Goal: Find specific page/section

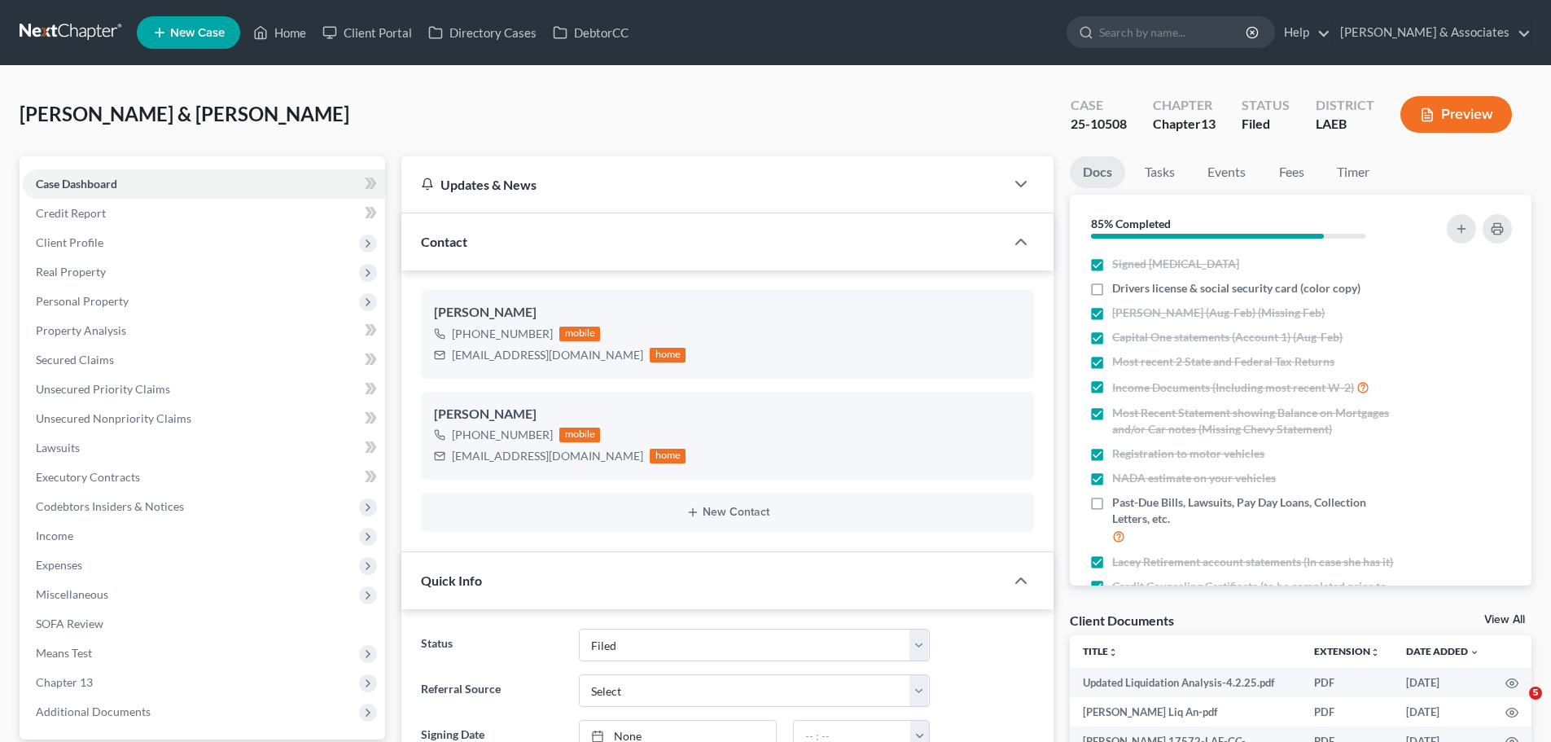
select select "8"
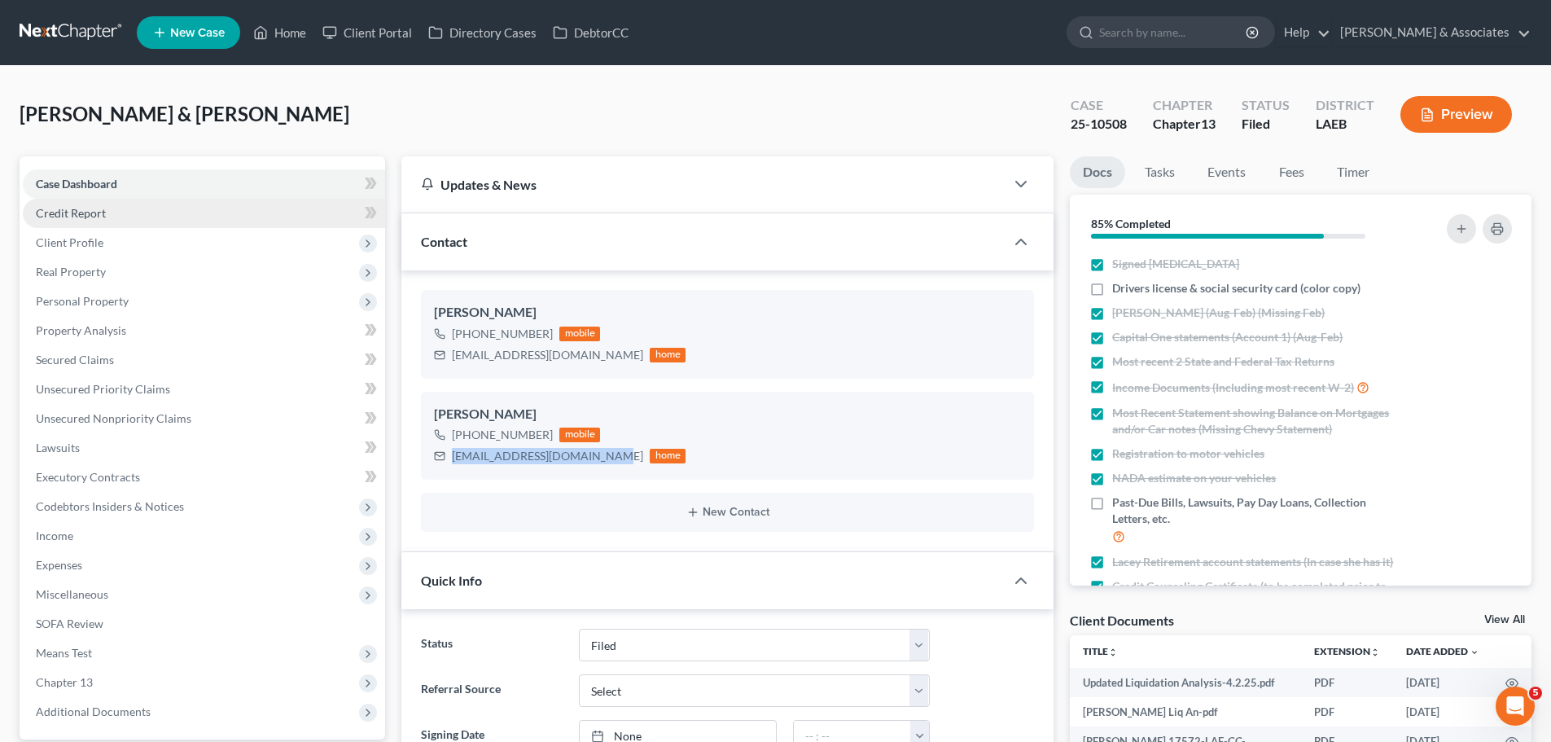
scroll to position [2647, 0]
click at [293, 22] on link "Home" at bounding box center [279, 32] width 69 height 29
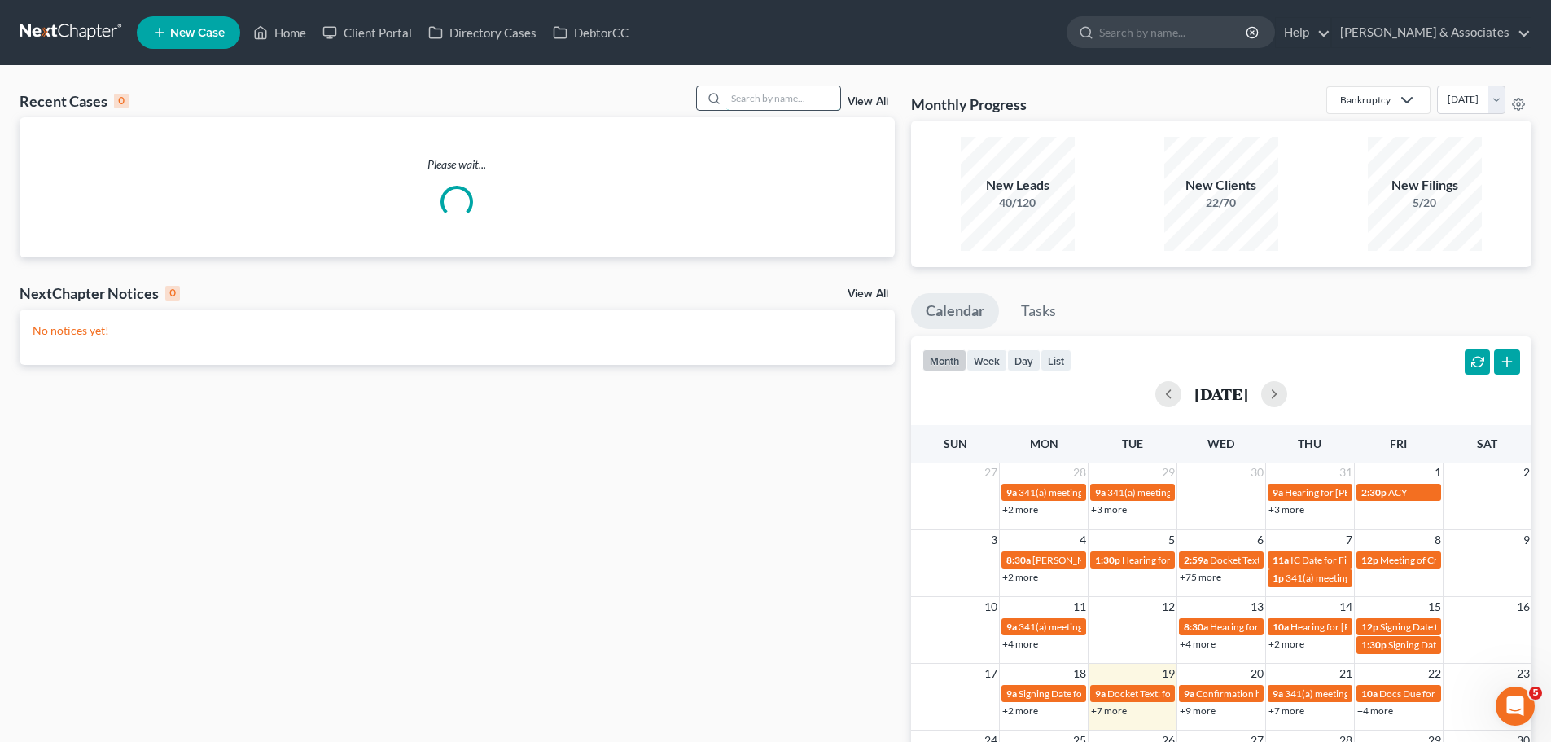
click at [751, 98] on input "search" at bounding box center [783, 98] width 114 height 24
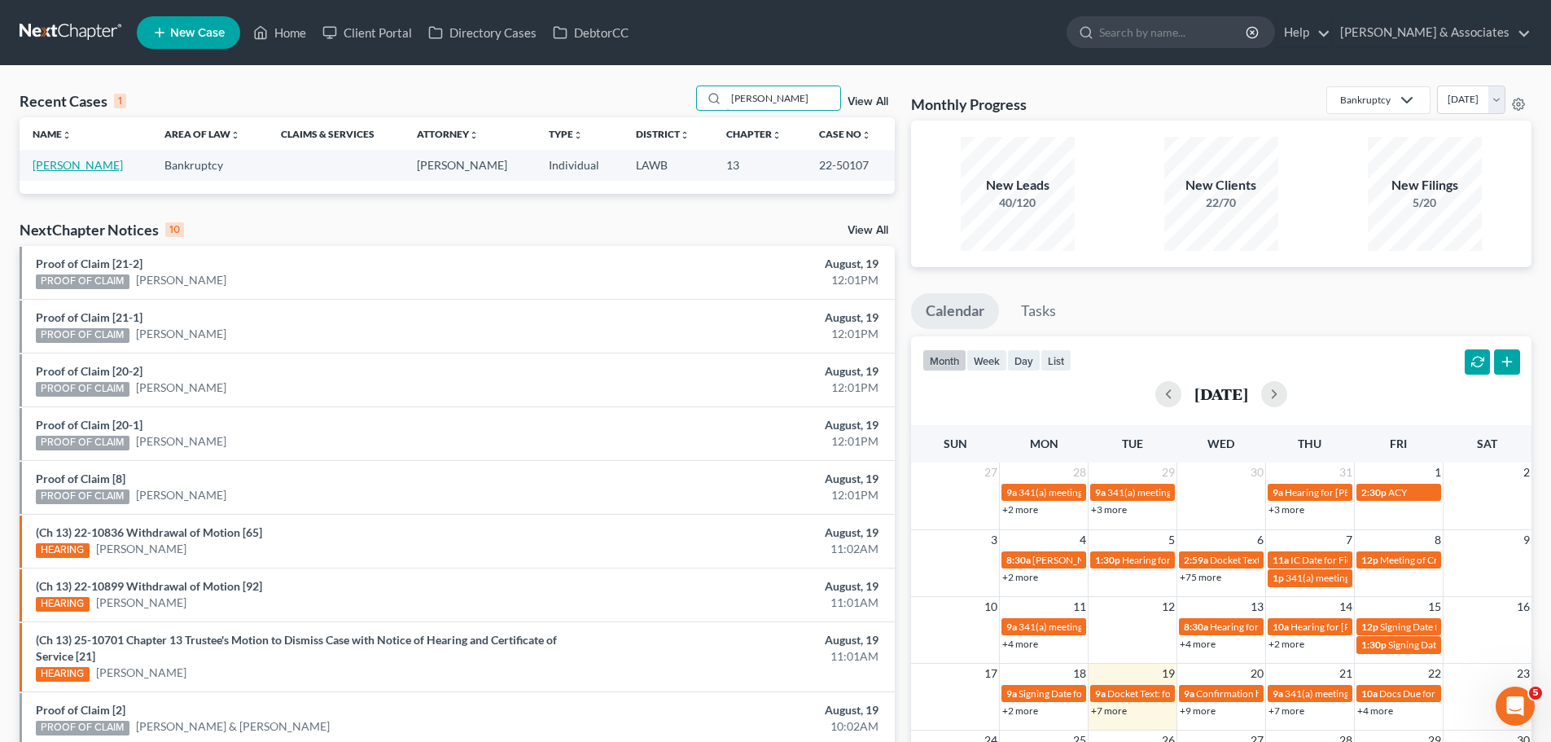
type input "[PERSON_NAME]"
click at [86, 170] on link "[PERSON_NAME]" at bounding box center [78, 165] width 90 height 14
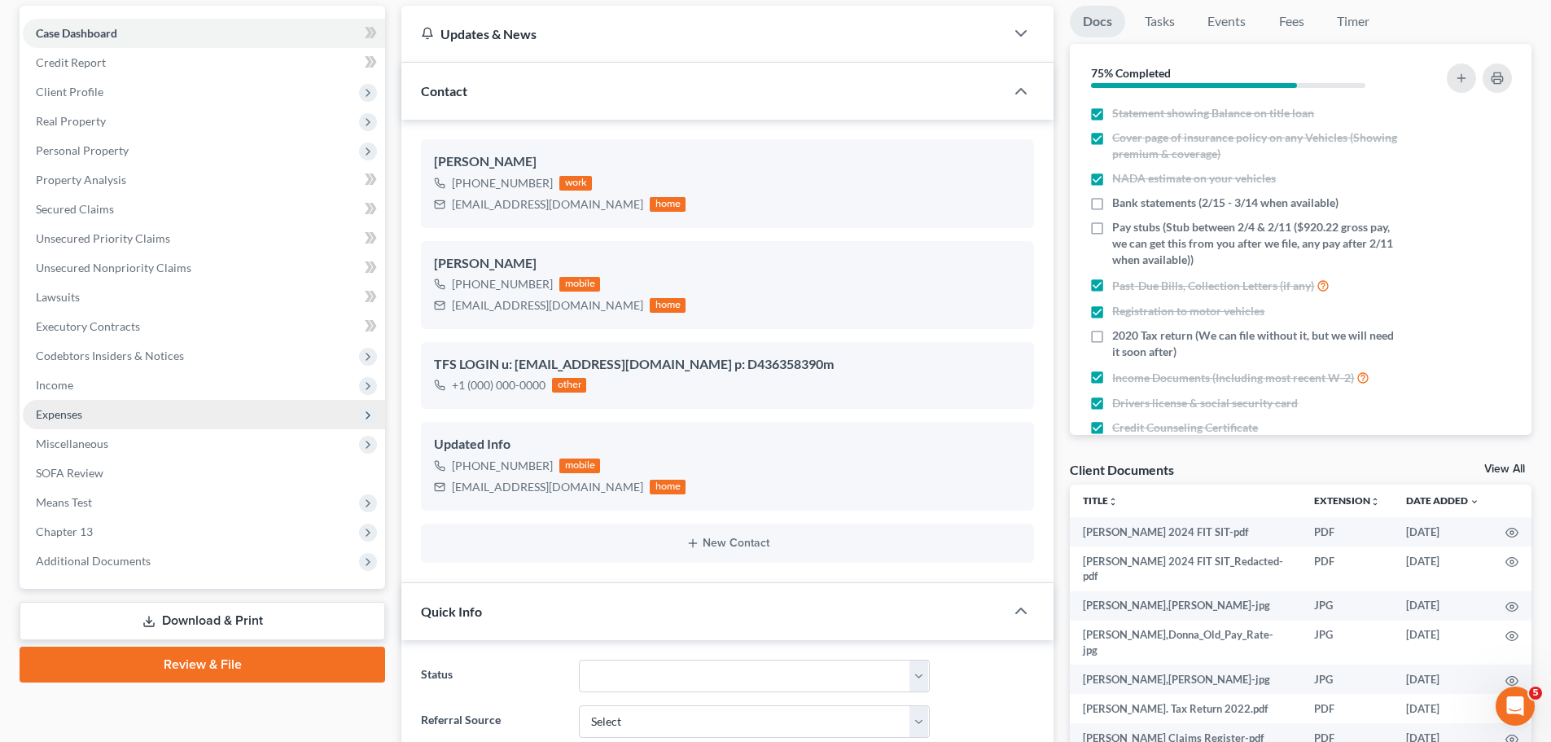
scroll to position [244, 0]
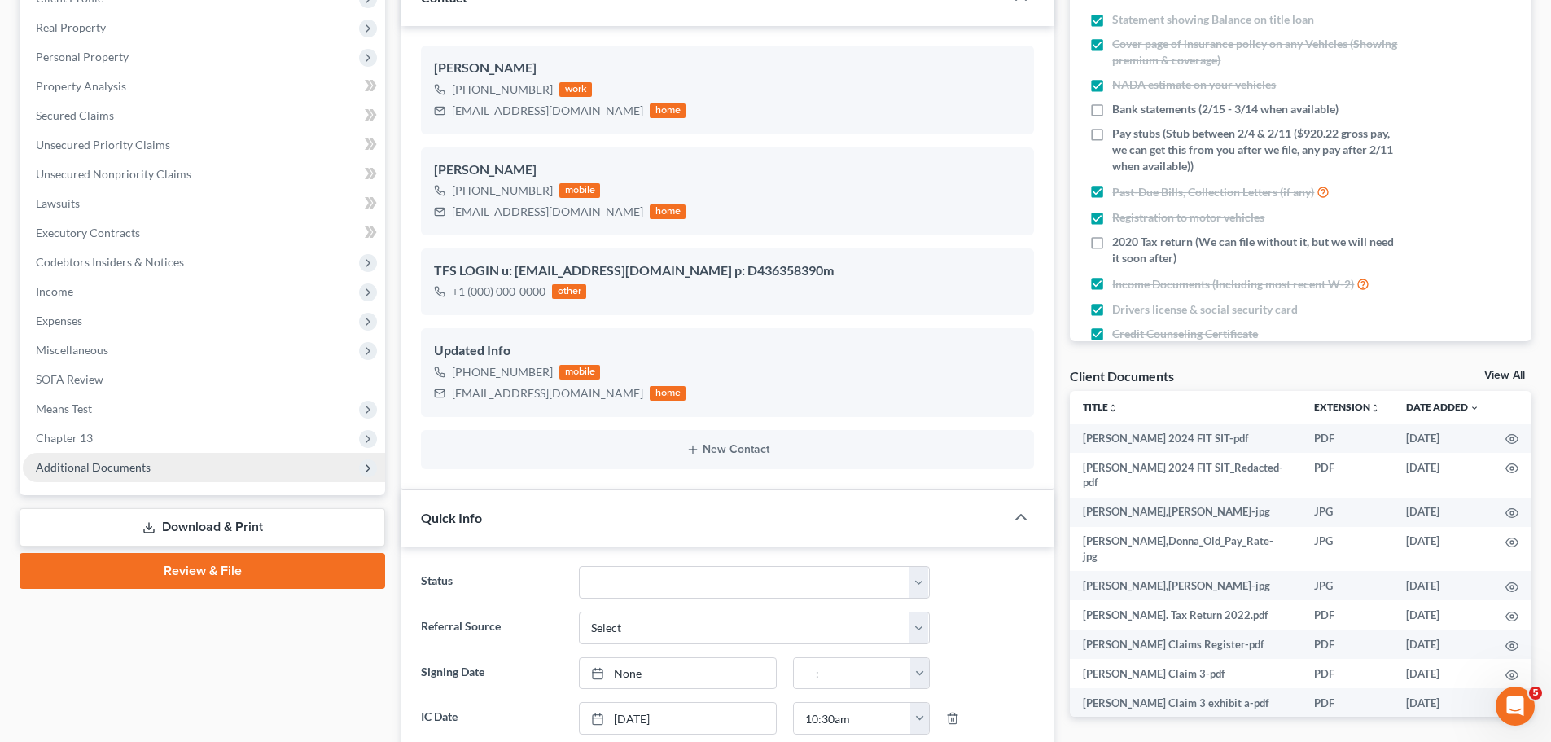
click at [112, 473] on span "Additional Documents" at bounding box center [93, 467] width 115 height 14
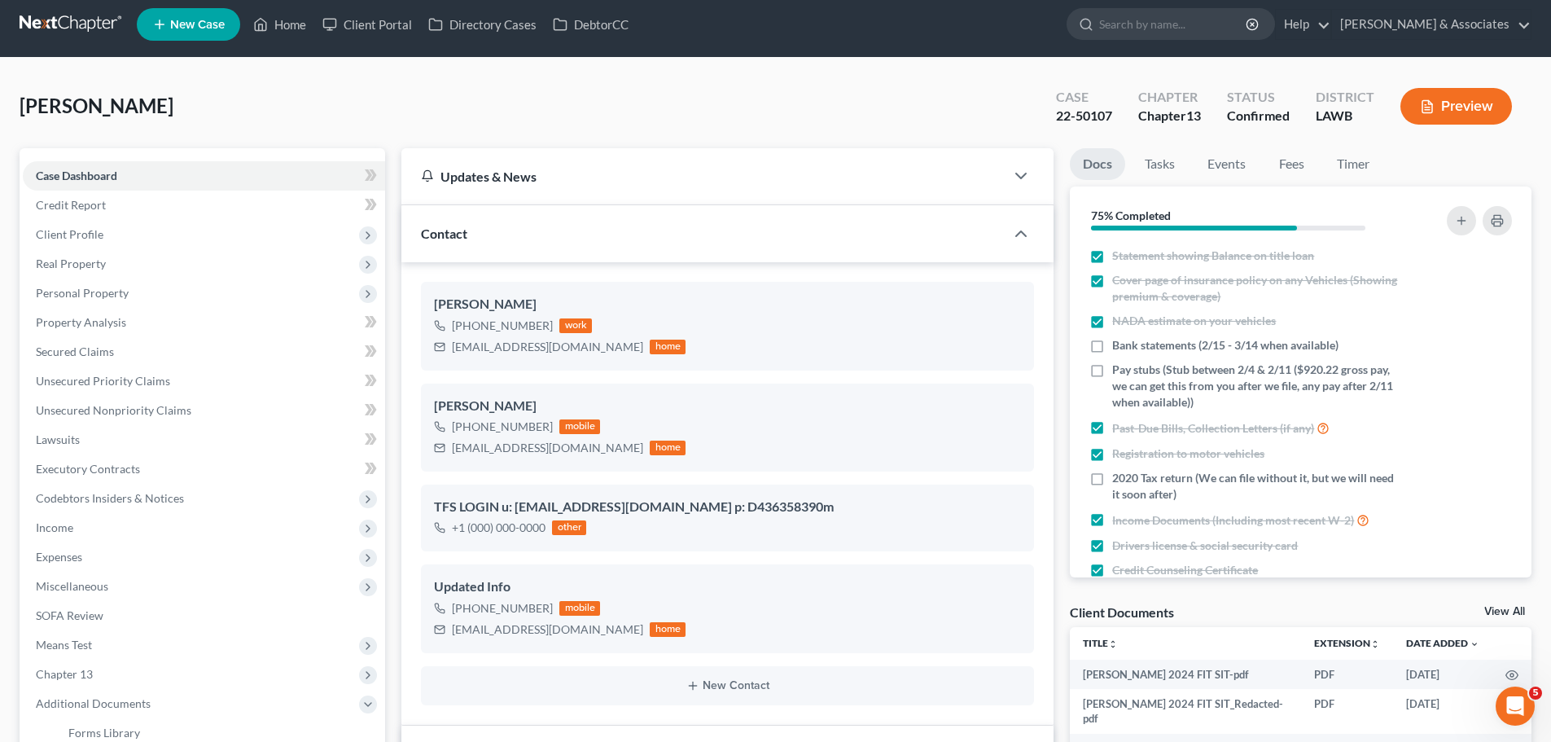
scroll to position [0, 0]
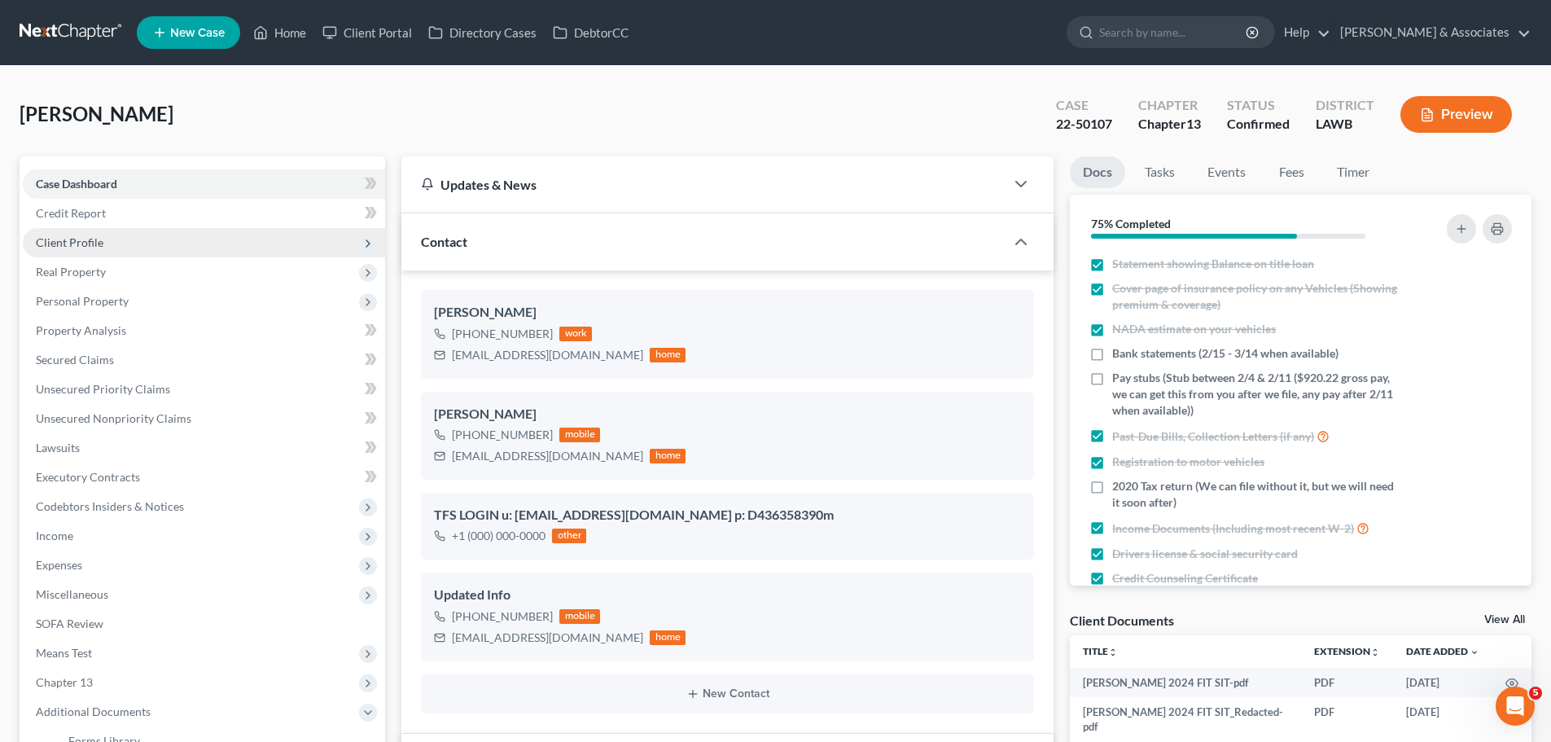
click at [115, 247] on span "Client Profile" at bounding box center [204, 242] width 362 height 29
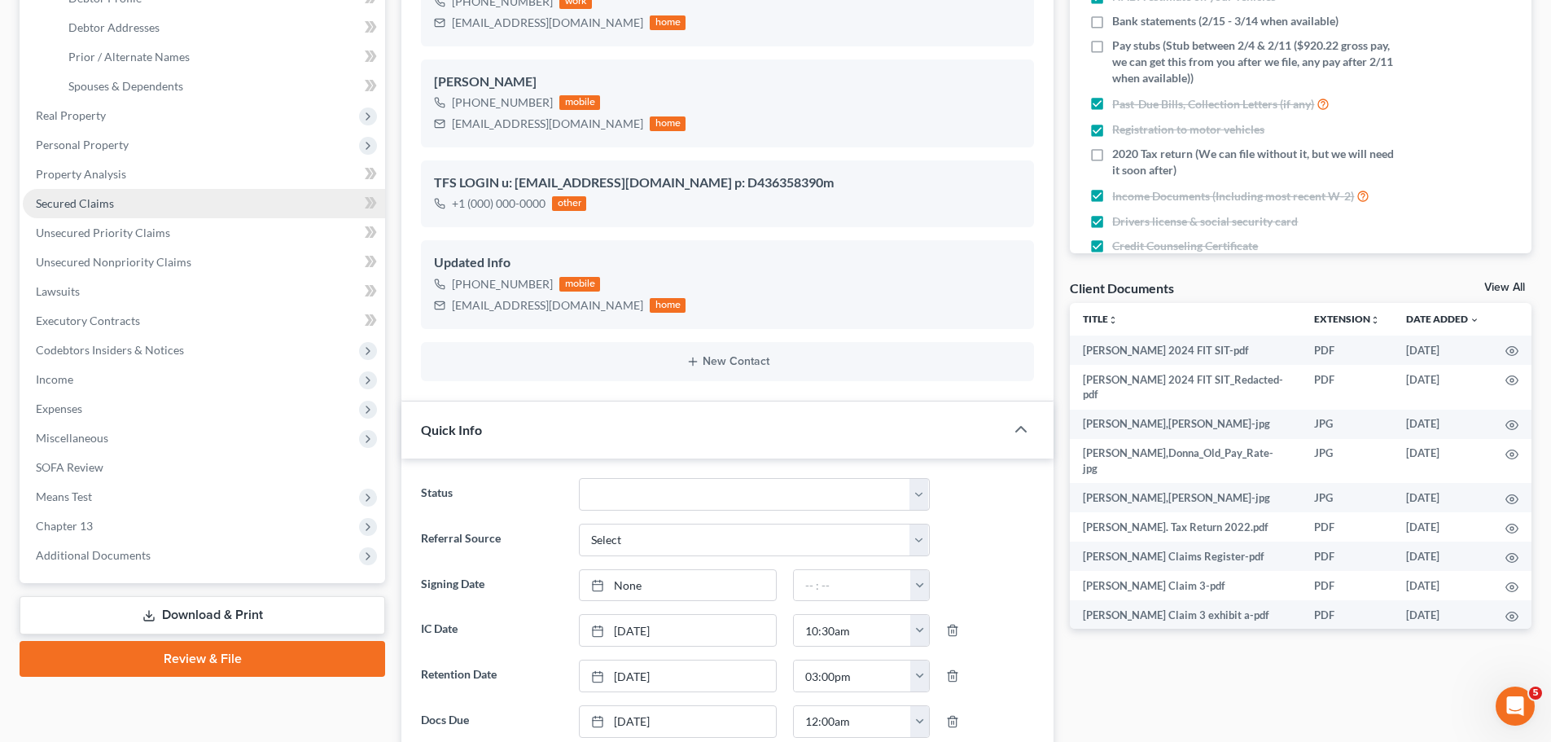
scroll to position [407, 0]
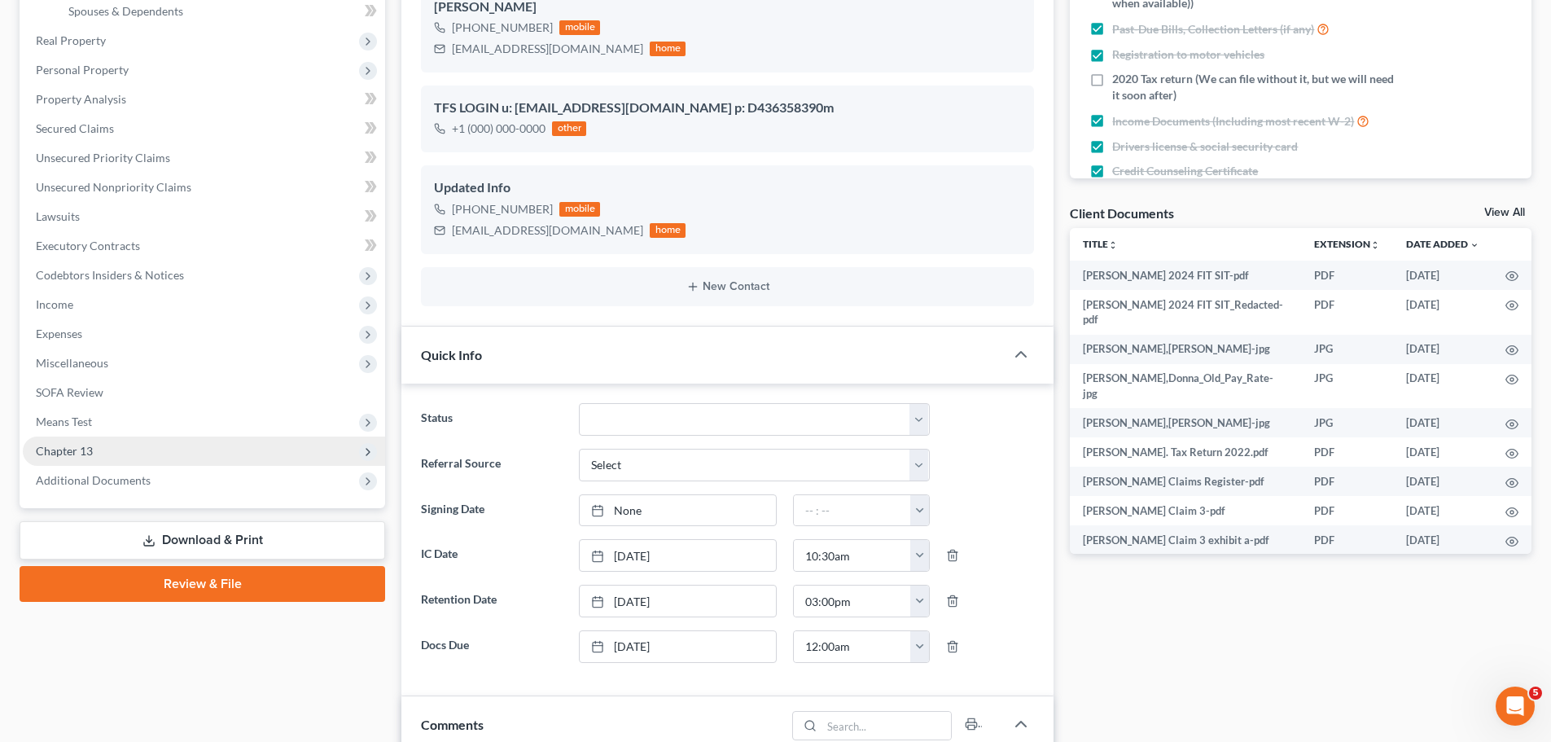
click at [163, 444] on span "Chapter 13" at bounding box center [204, 450] width 362 height 29
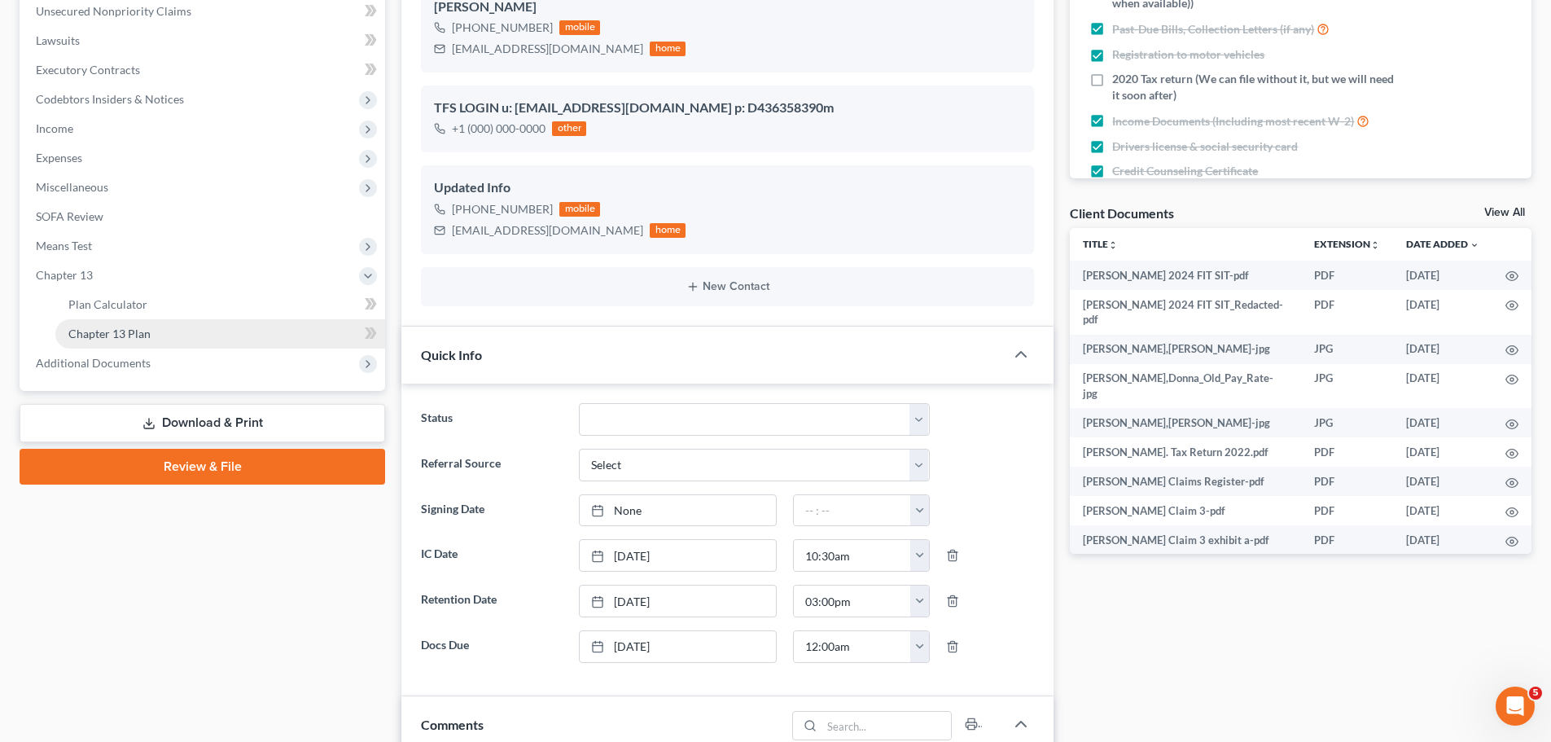
click at [179, 328] on link "Chapter 13 Plan" at bounding box center [220, 333] width 330 height 29
